Goal: Task Accomplishment & Management: Complete application form

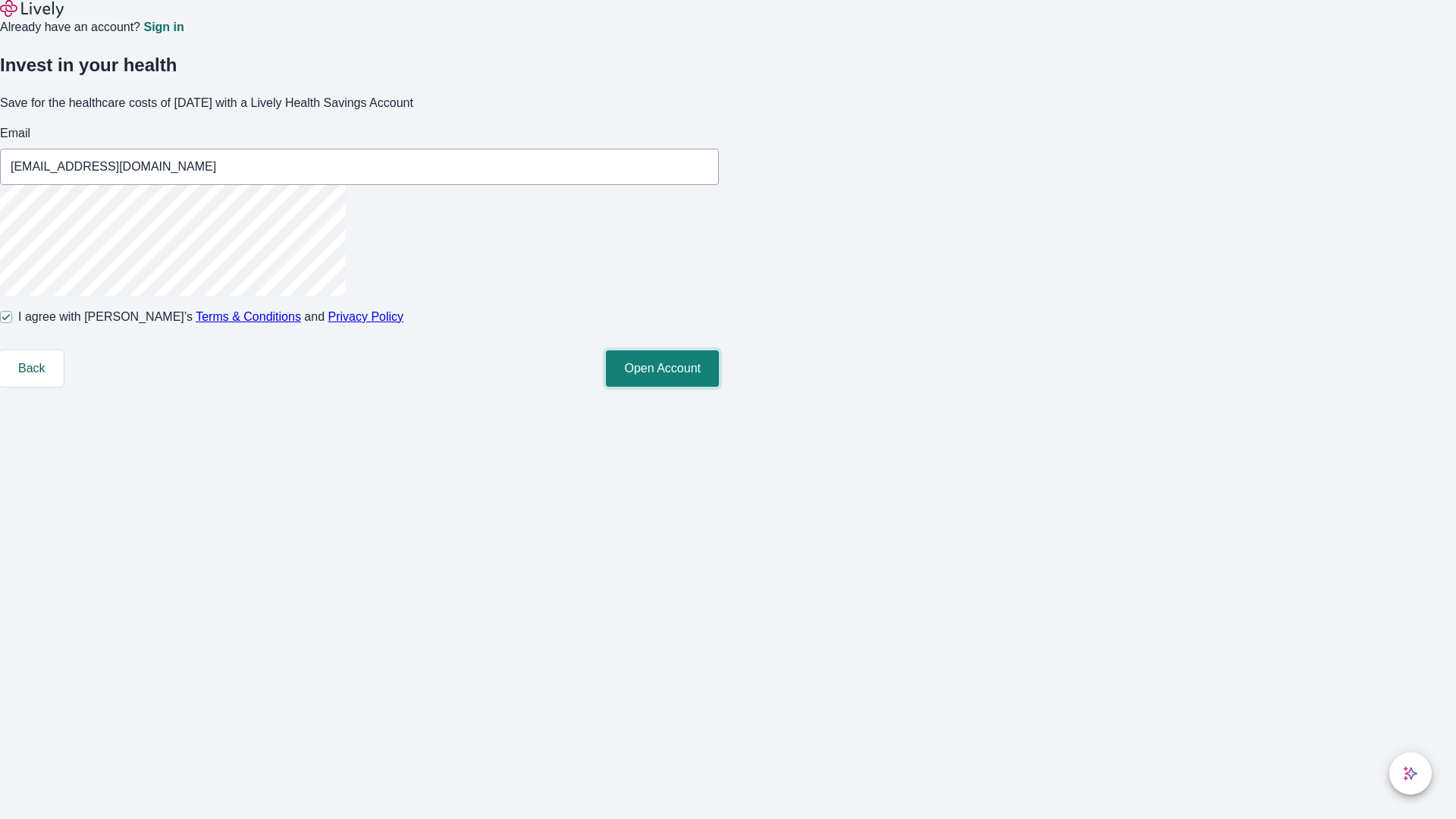
click at [719, 387] on button "Open Account" at bounding box center [662, 369] width 113 height 36
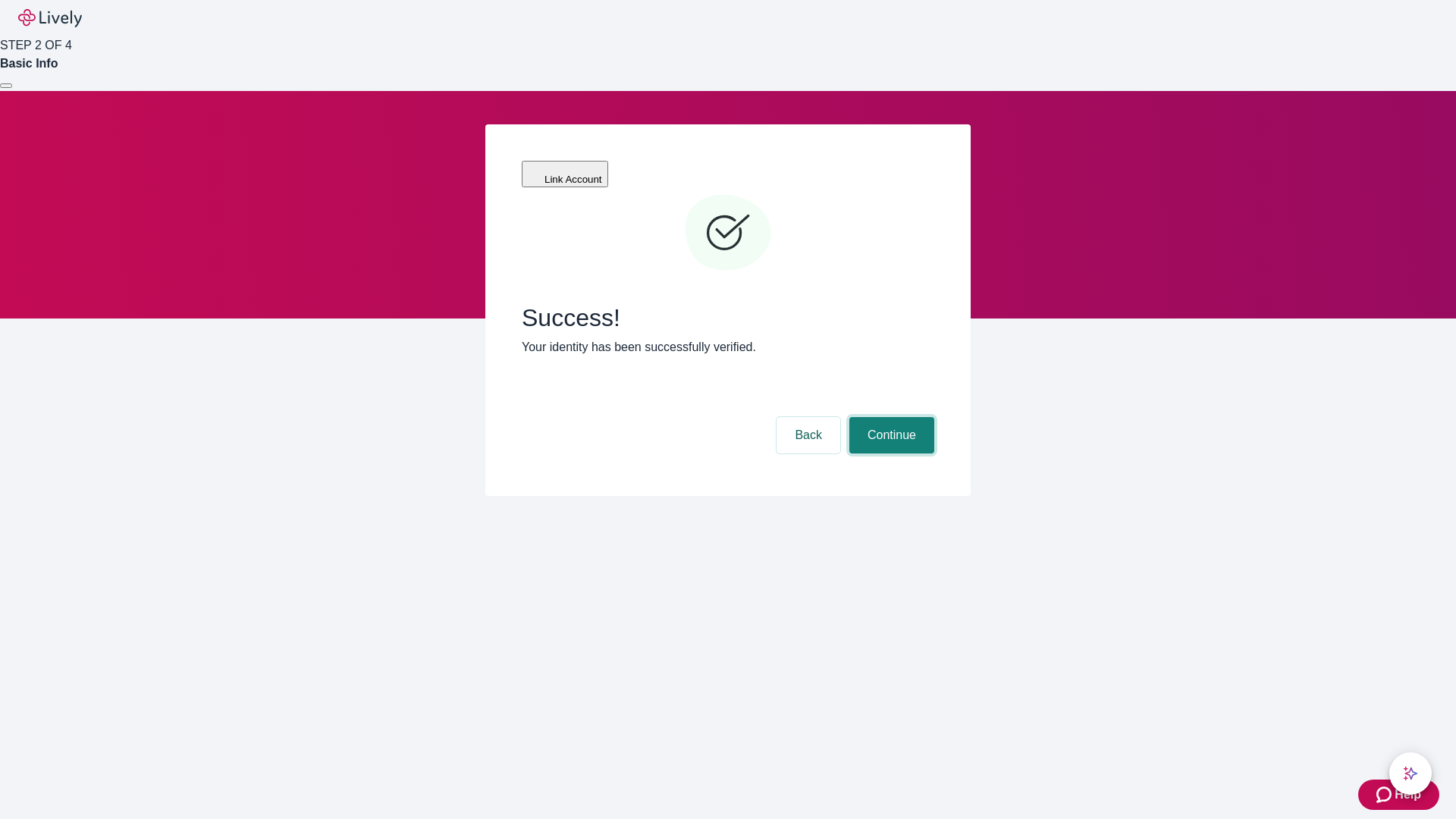
click at [890, 417] on button "Continue" at bounding box center [892, 436] width 85 height 36
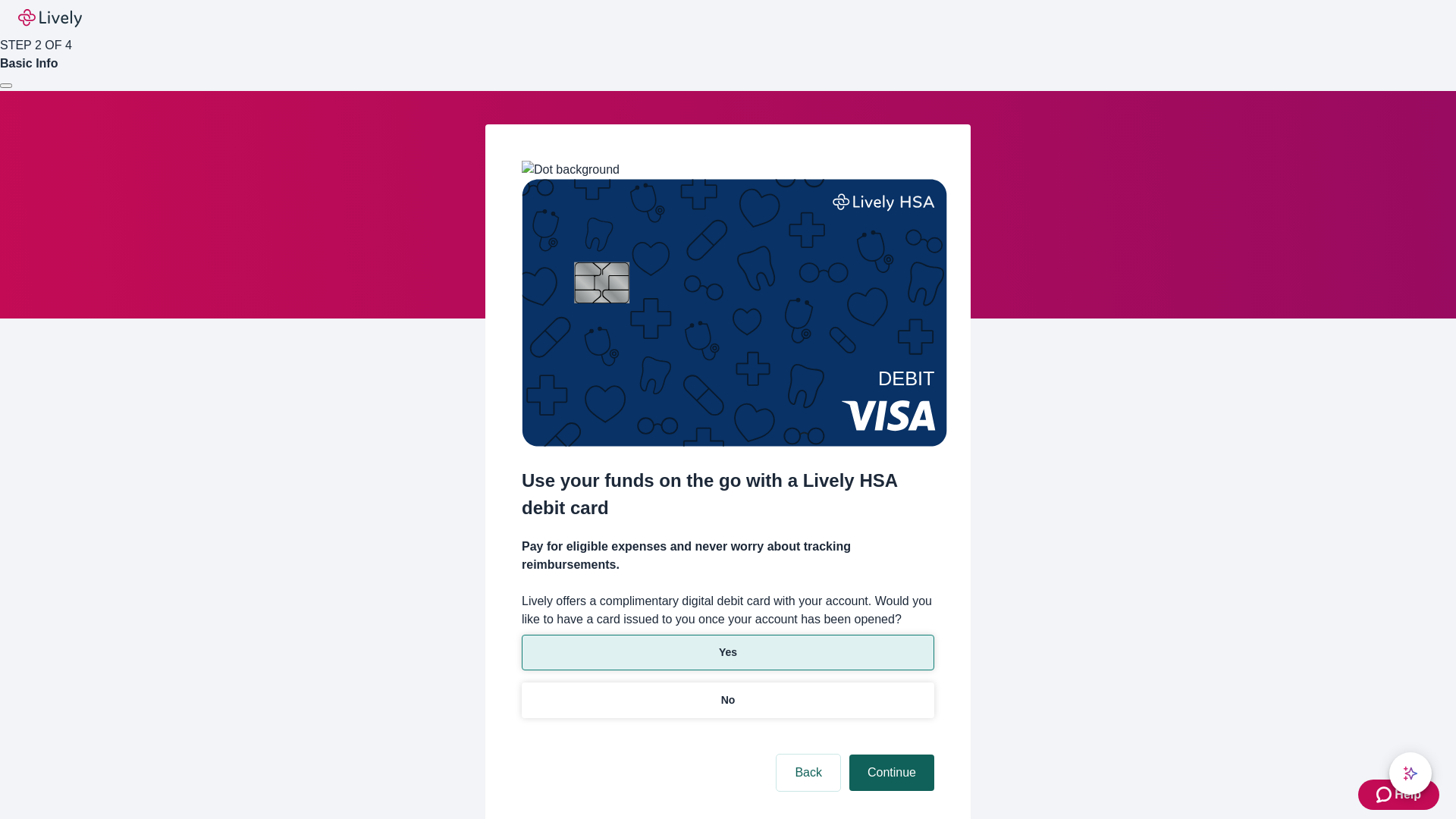
click at [727, 645] on p "Yes" at bounding box center [728, 652] width 18 height 16
click at [890, 755] on button "Continue" at bounding box center [892, 773] width 85 height 36
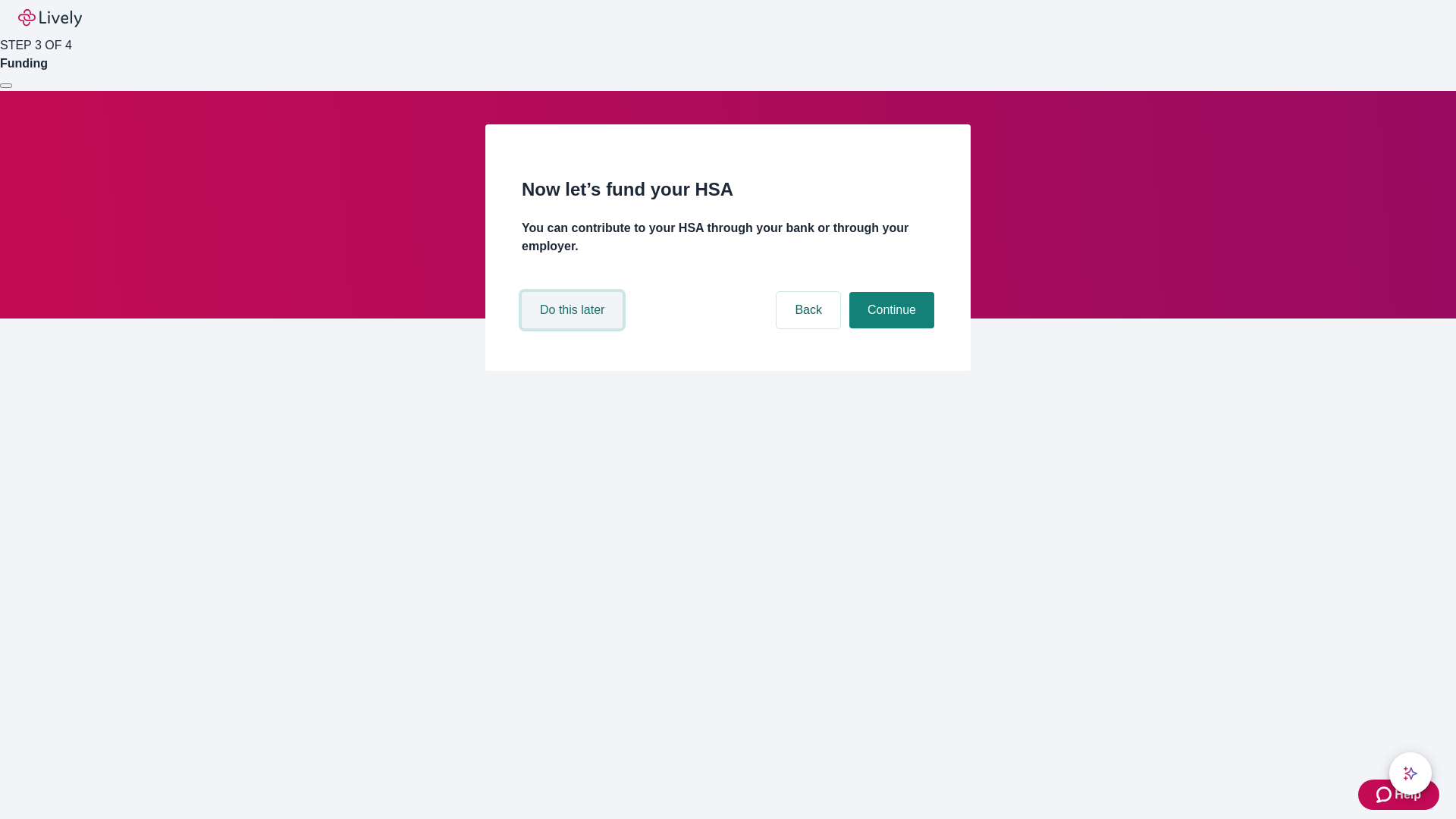
click at [574, 328] on button "Do this later" at bounding box center [573, 310] width 101 height 36
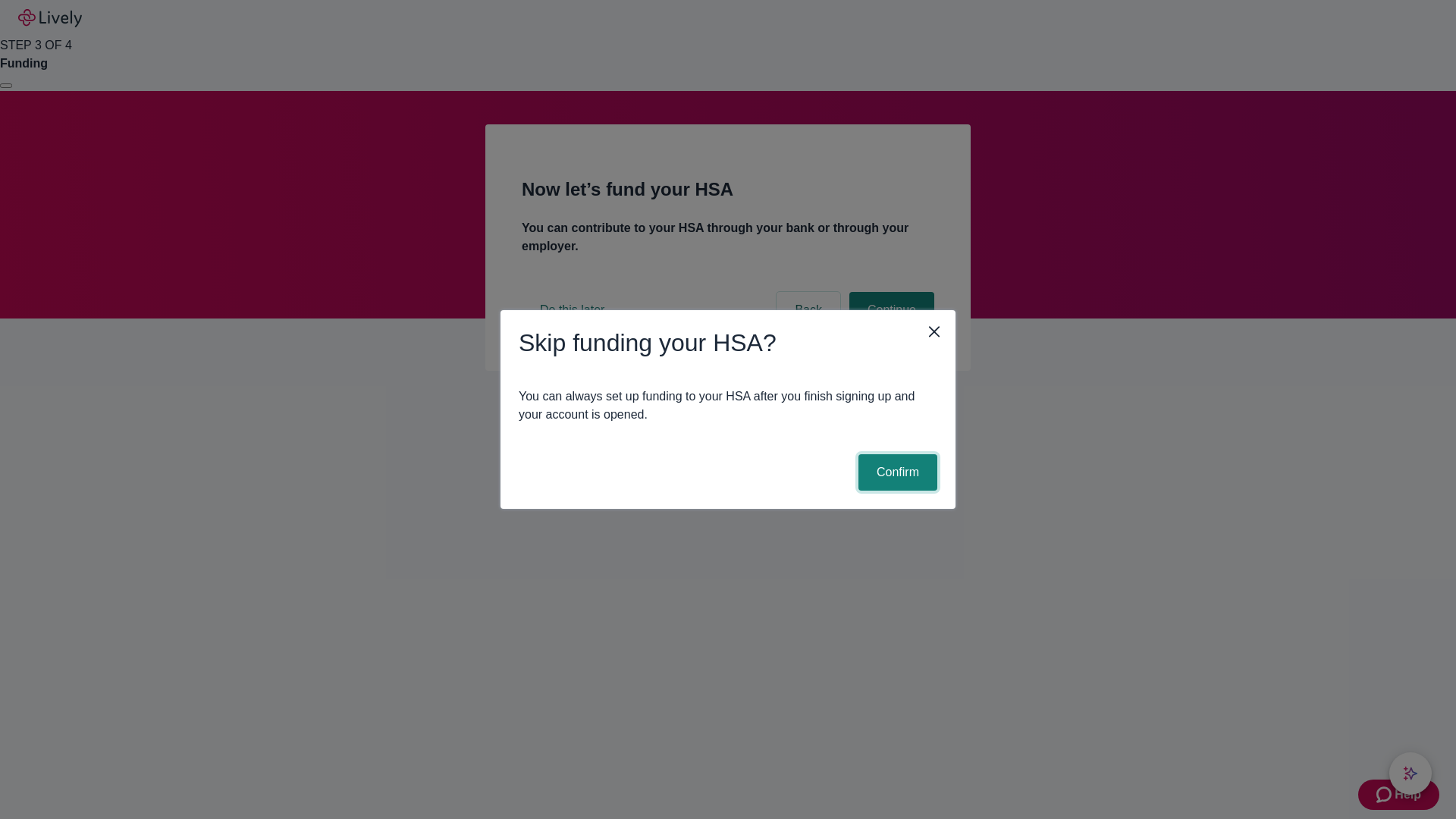
click at [896, 473] on button "Confirm" at bounding box center [897, 473] width 79 height 36
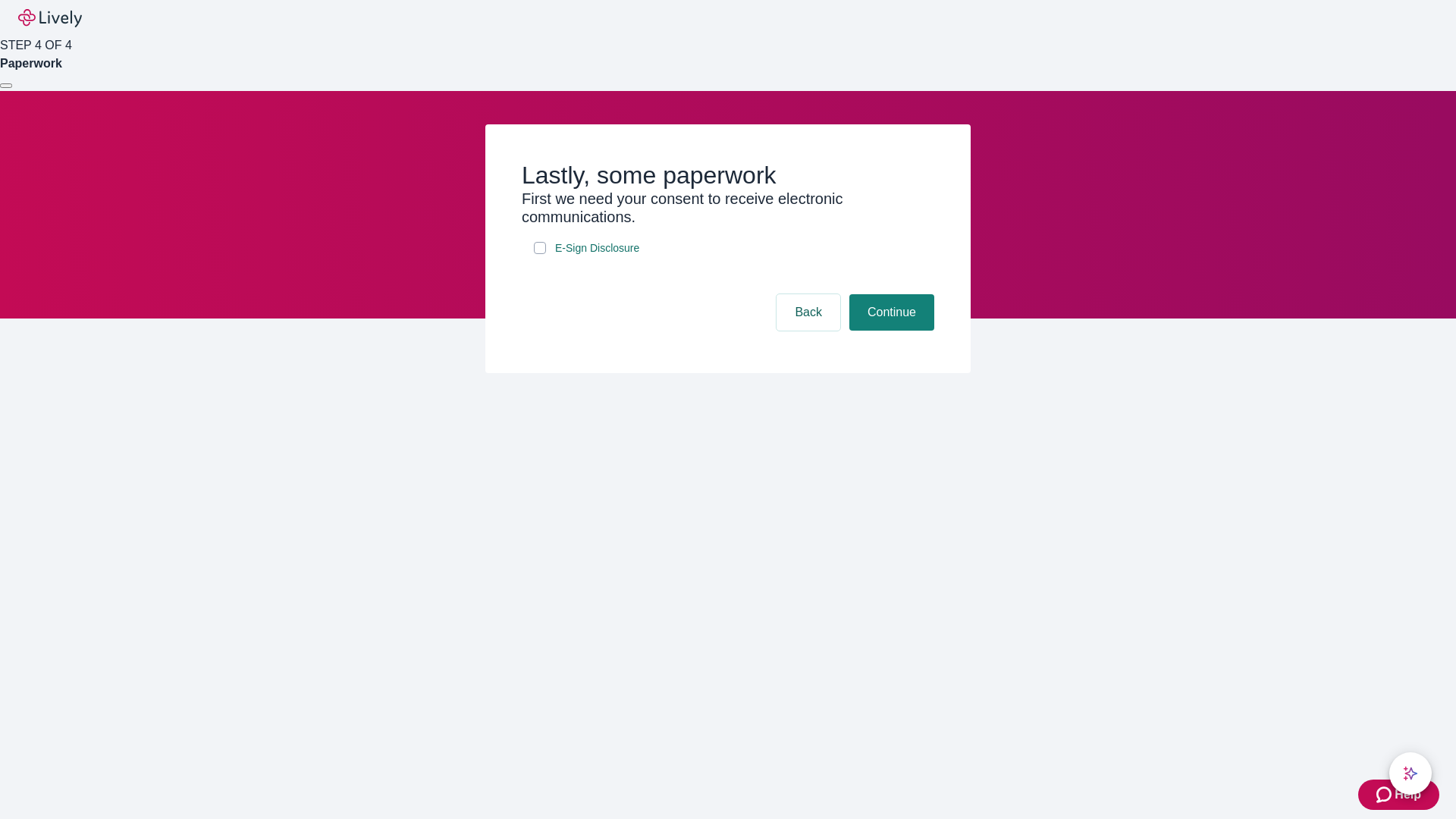
click at [540, 254] on input "E-Sign Disclosure" at bounding box center [540, 248] width 12 height 12
checkbox input "true"
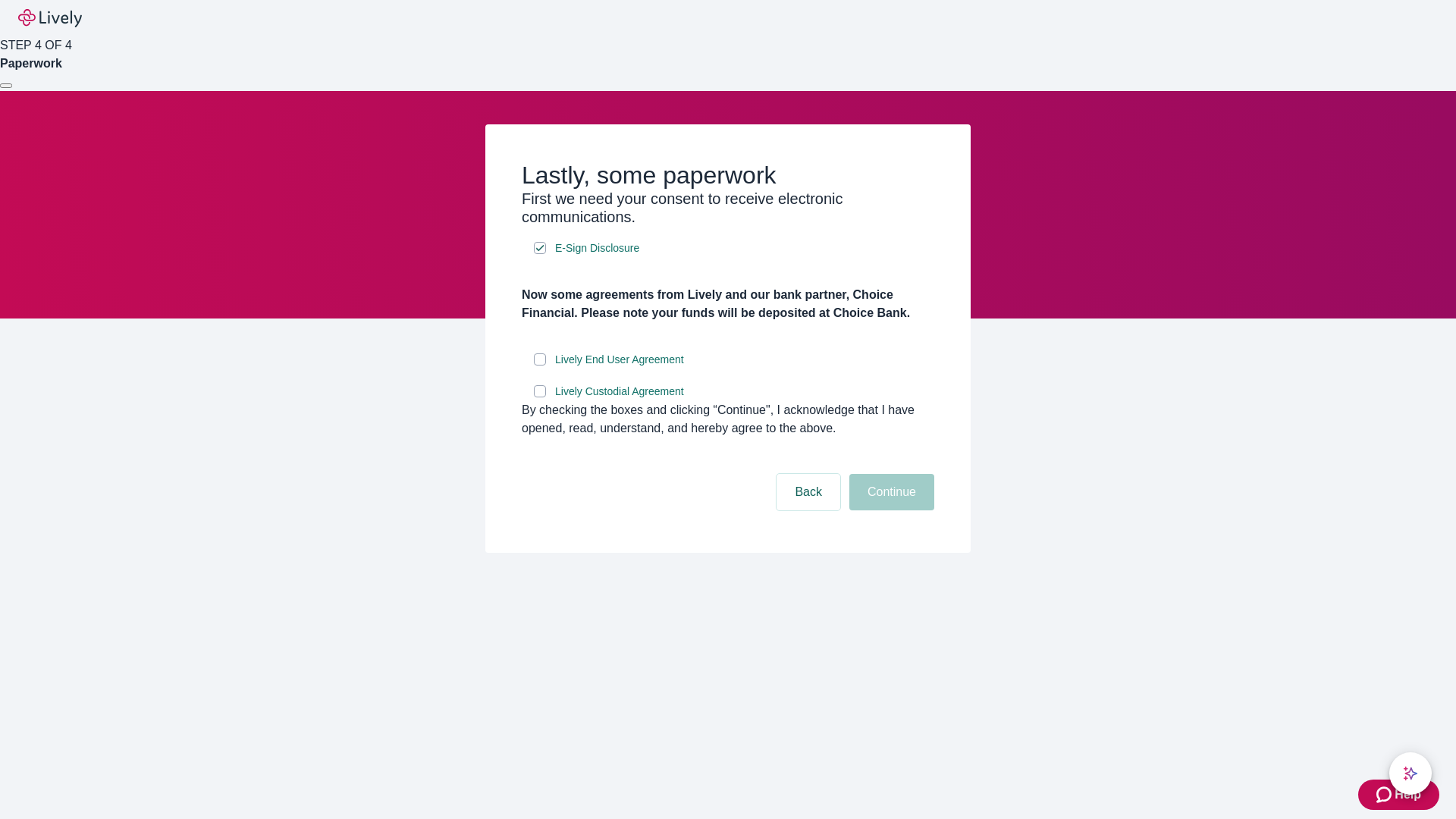
click at [540, 365] on input "Lively End User Agreement" at bounding box center [540, 360] width 12 height 12
checkbox input "true"
click at [540, 398] on input "Lively Custodial Agreement" at bounding box center [540, 391] width 12 height 12
checkbox input "true"
click at [890, 511] on button "Continue" at bounding box center [892, 493] width 85 height 36
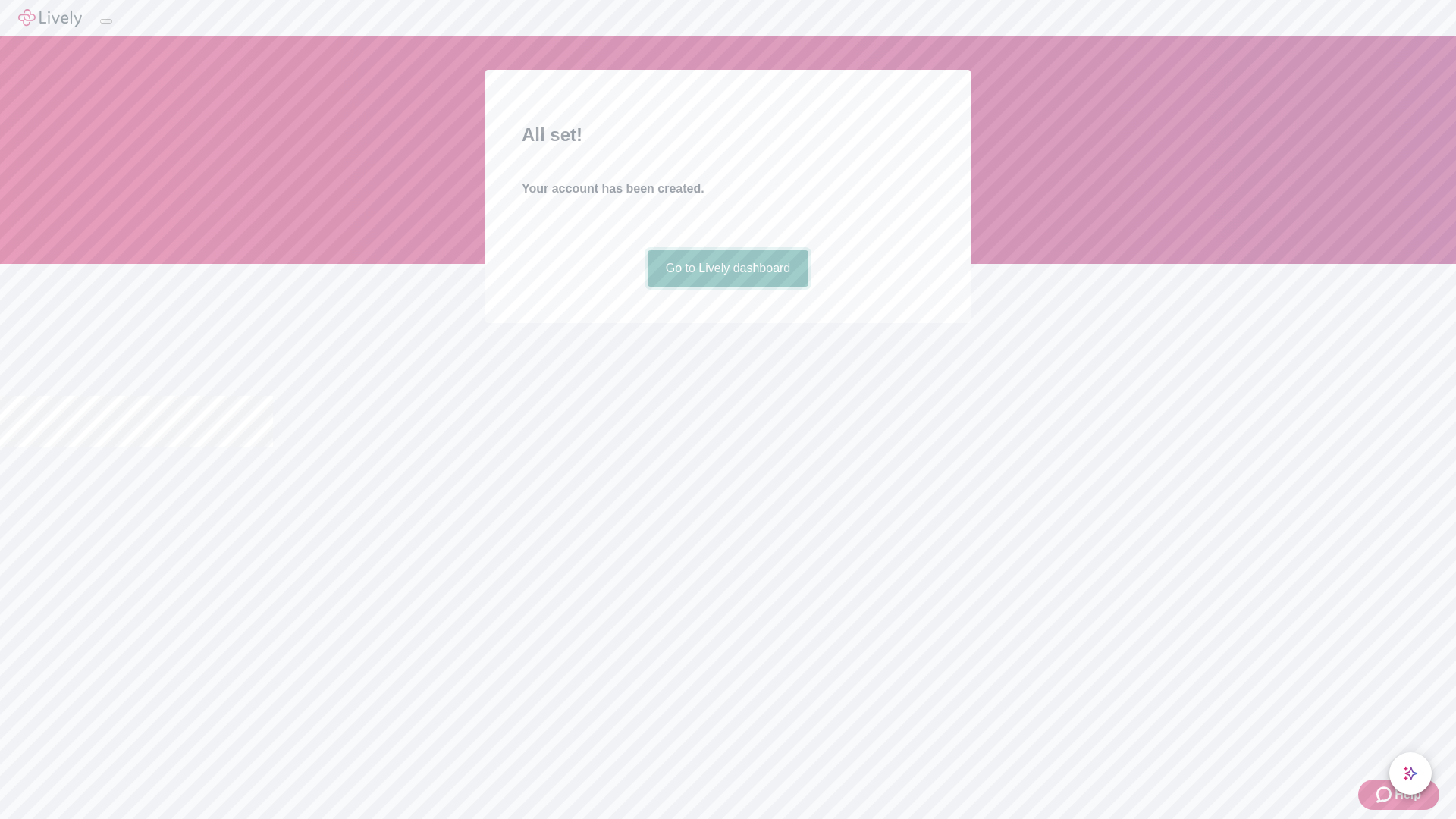
click at [727, 287] on link "Go to Lively dashboard" at bounding box center [729, 269] width 162 height 36
